Goal: Check status: Check status

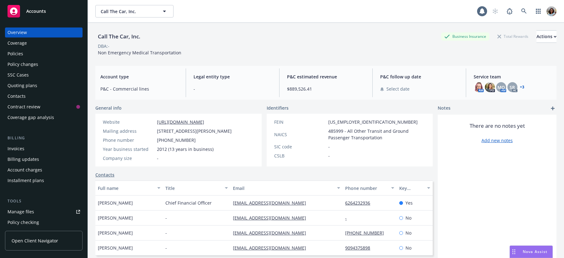
click at [34, 241] on span "Open Client Navigator" at bounding box center [35, 241] width 47 height 7
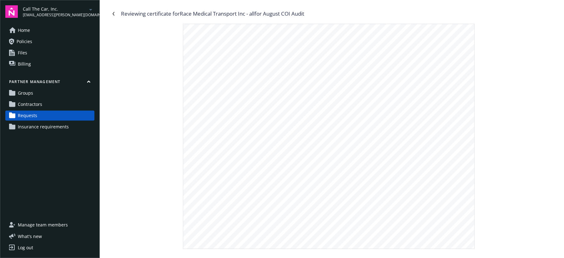
scroll to position [152, 0]
drag, startPoint x: 182, startPoint y: 15, endPoint x: 254, endPoint y: 11, distance: 72.3
click at [254, 11] on div "Reviewing certificate for Medquest Medical Transport - all for August COI Audit" at bounding box center [215, 14] width 188 height 8
copy div "Medquest Medical Transport"
click at [30, 117] on span "Requests" at bounding box center [27, 116] width 19 height 10
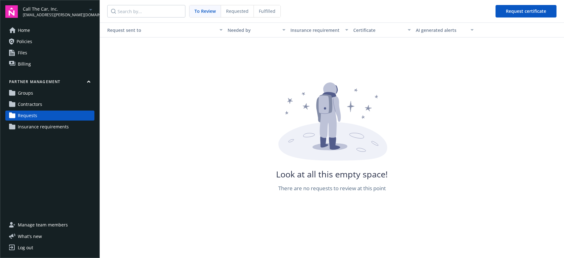
drag, startPoint x: 268, startPoint y: 10, endPoint x: 250, endPoint y: 15, distance: 18.5
click at [268, 10] on span "Fulfilled" at bounding box center [267, 11] width 17 height 7
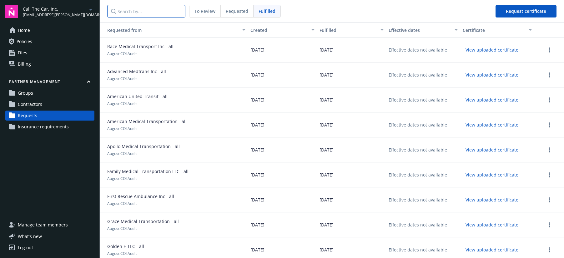
click at [161, 9] on input "Search by..." at bounding box center [146, 11] width 78 height 13
paste input "Medquest Medical Transport"
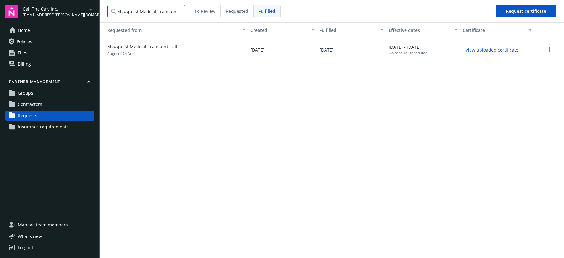
type input "Medquest Medical Transport"
click at [484, 51] on button "View uploaded certificate" at bounding box center [492, 50] width 58 height 10
